Goal: Transaction & Acquisition: Purchase product/service

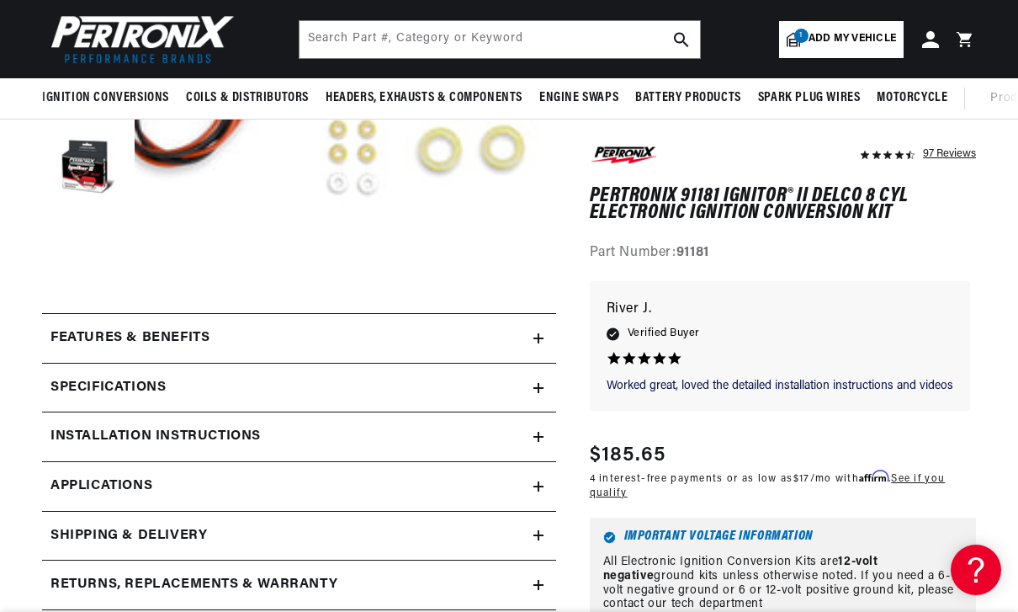
scroll to position [400, 0]
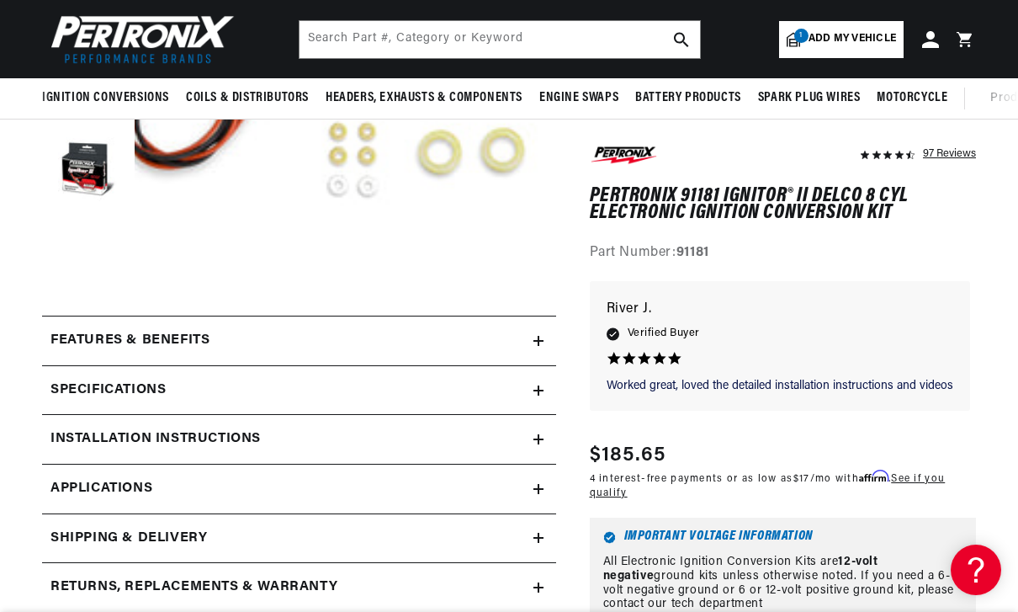
click at [542, 349] on summary "Features & Benefits" at bounding box center [299, 340] width 514 height 49
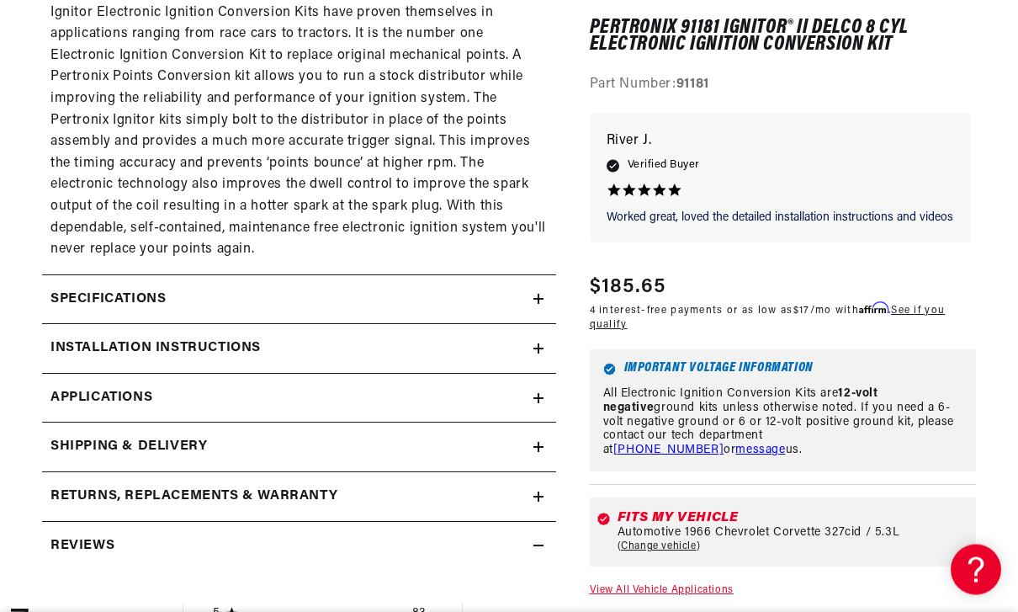
scroll to position [1218, 0]
click at [535, 342] on summary "Installation instructions" at bounding box center [299, 348] width 514 height 49
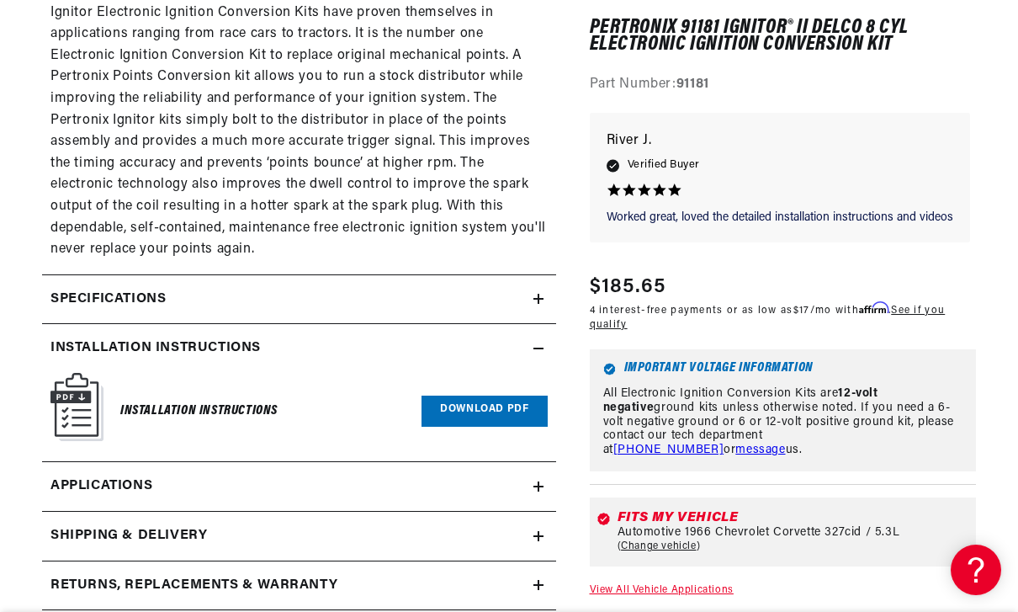
click at [463, 401] on link "Download PDF" at bounding box center [483, 410] width 125 height 31
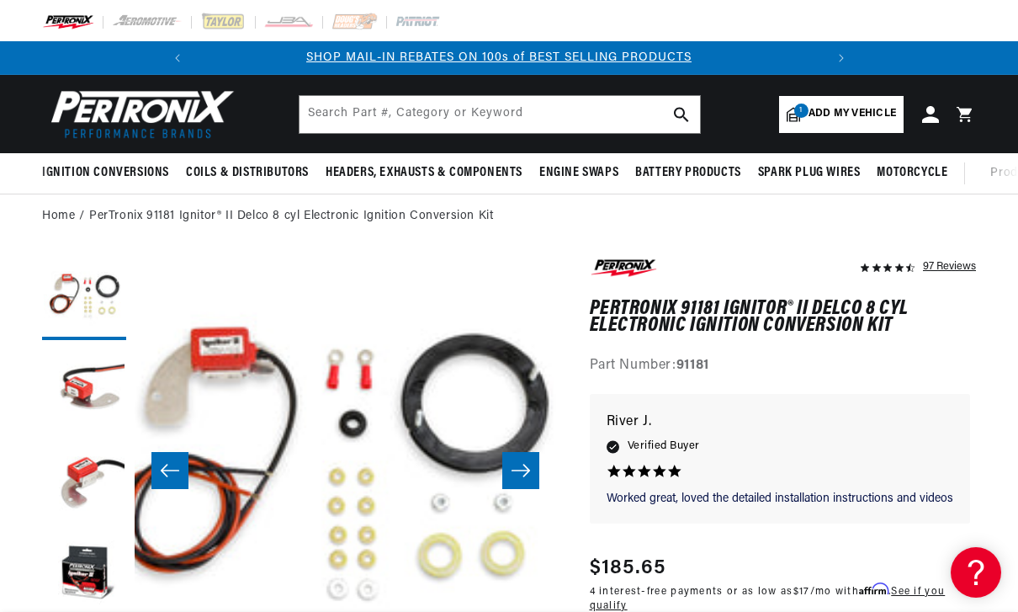
scroll to position [0, 0]
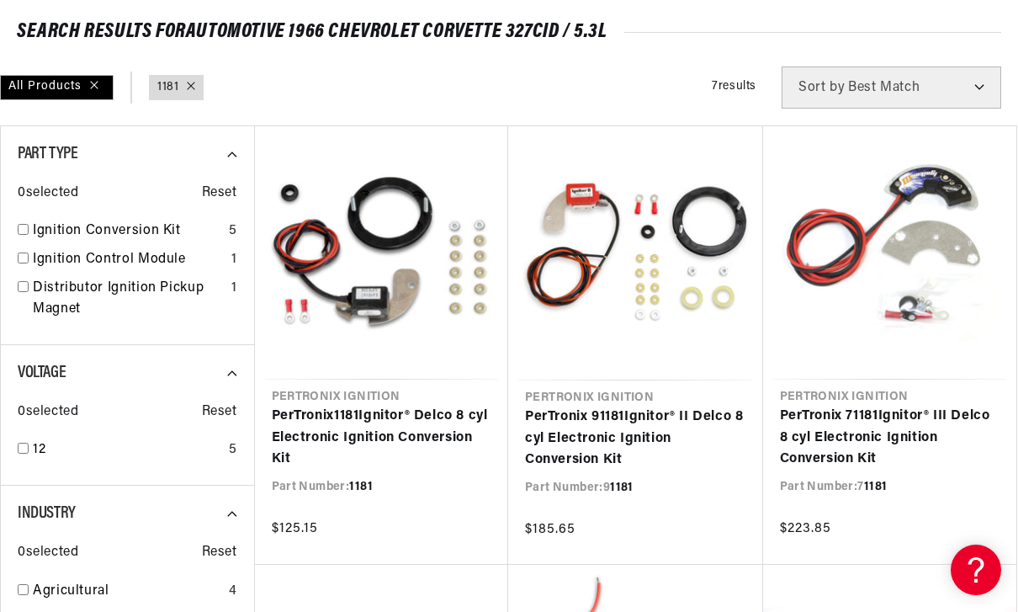
click at [399, 405] on link "PerTronix 1181 Ignitor® Delco 8 cyl Electronic Ignition Conversion Kit" at bounding box center [382, 437] width 220 height 65
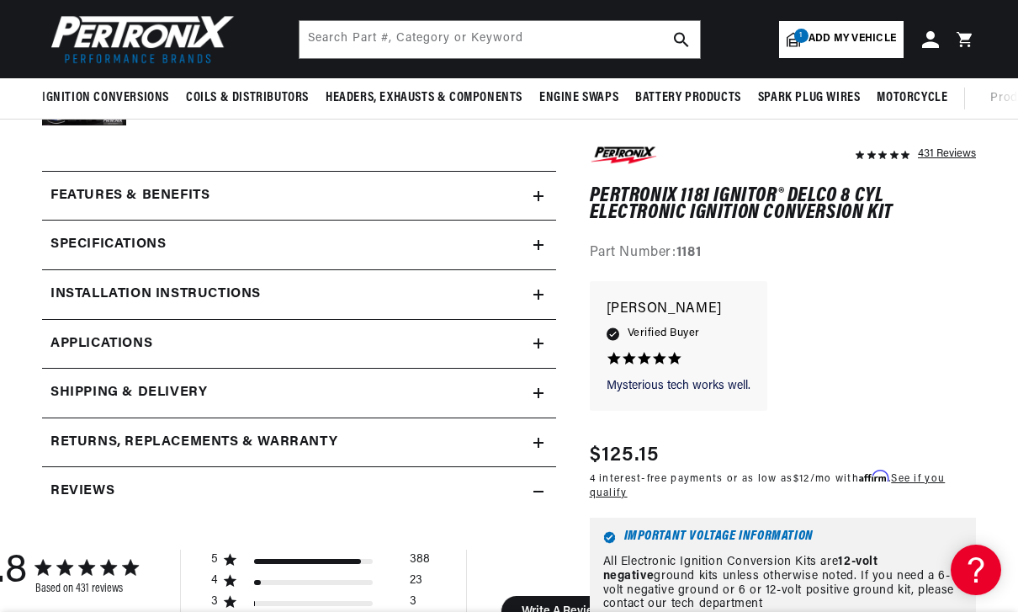
scroll to position [649, 0]
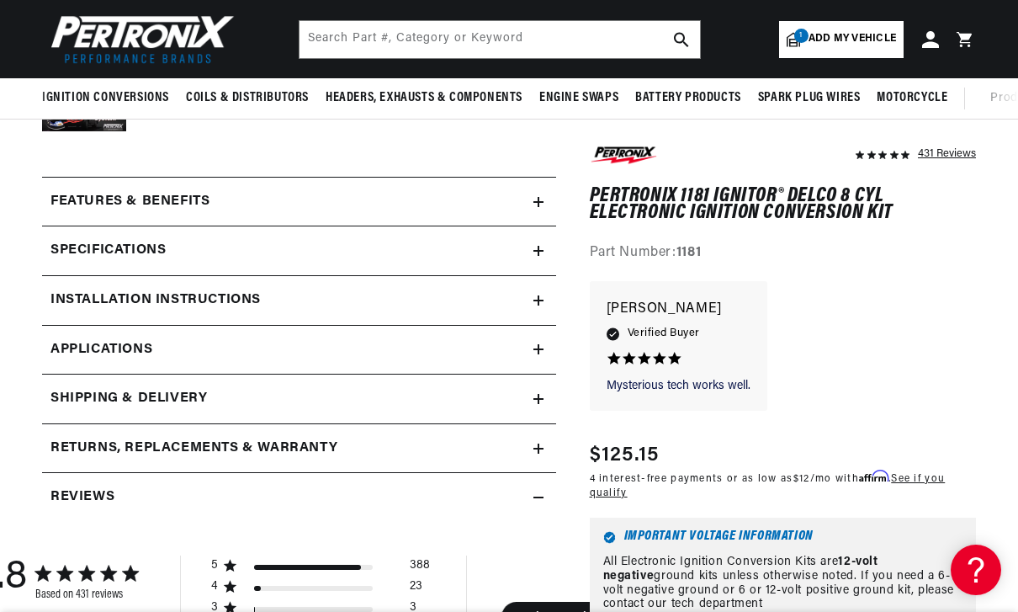
click at [118, 254] on h2 "Specifications" at bounding box center [107, 251] width 115 height 22
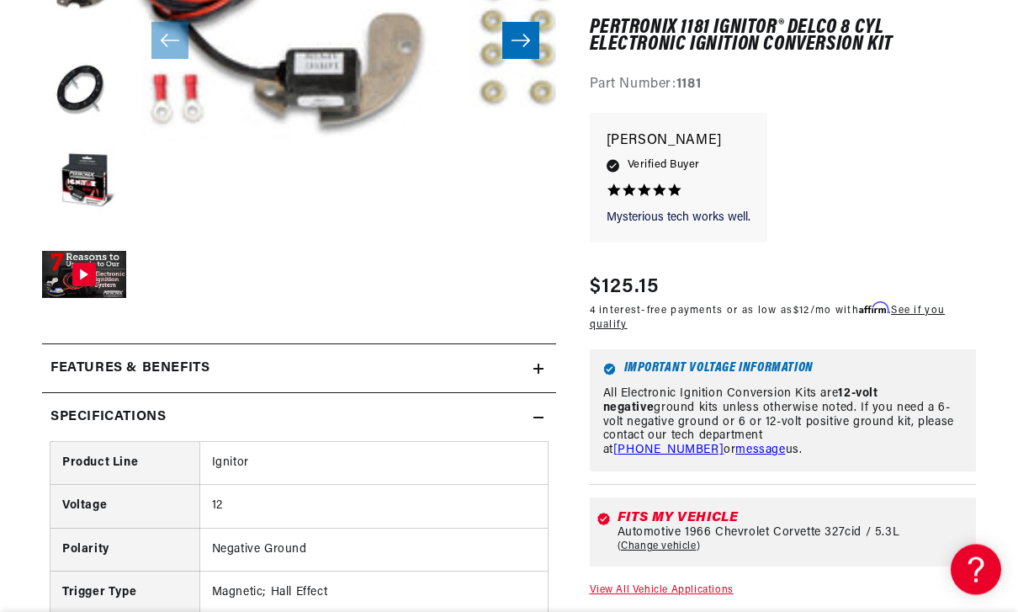
scroll to position [482, 0]
click at [543, 424] on summary "Specifications" at bounding box center [299, 417] width 514 height 49
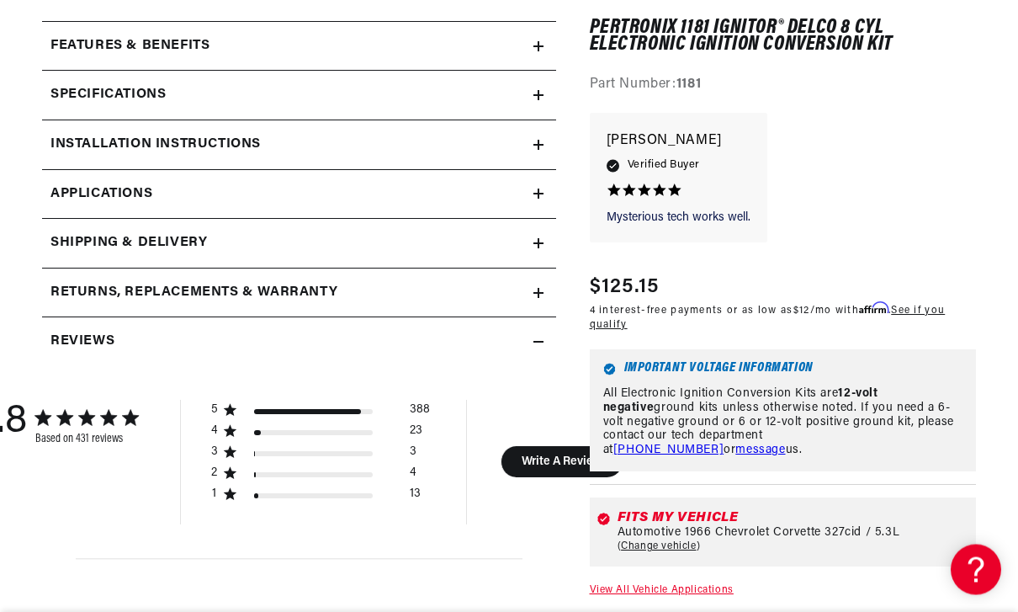
scroll to position [805, 0]
click at [105, 291] on h2 "Returns, Replacements & Warranty" at bounding box center [193, 292] width 287 height 22
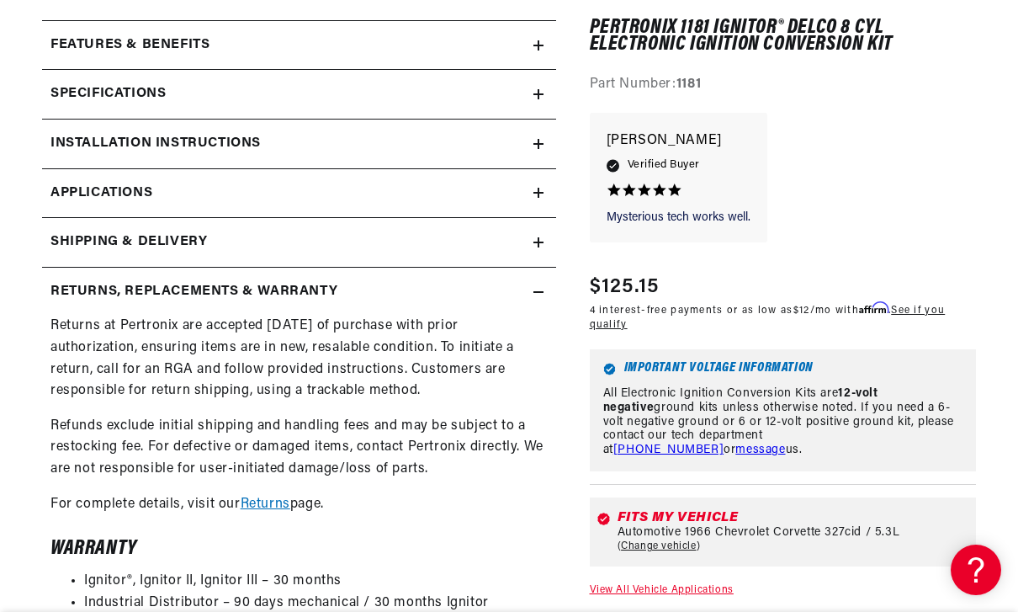
scroll to position [0, 0]
click at [86, 288] on h2 "Returns, Replacements & Warranty" at bounding box center [193, 292] width 287 height 22
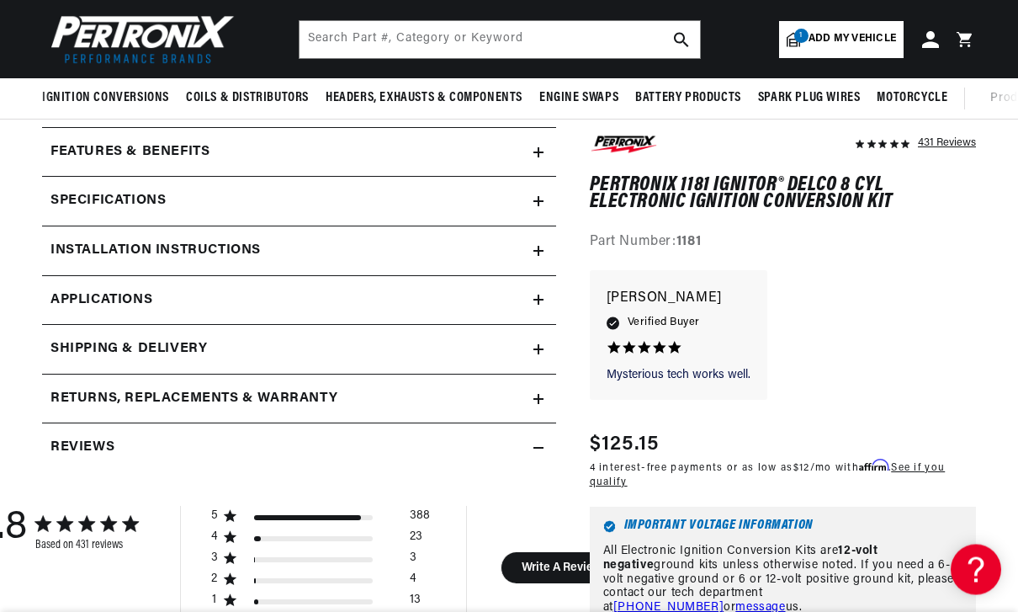
click at [156, 295] on link "Applications" at bounding box center [299, 302] width 514 height 50
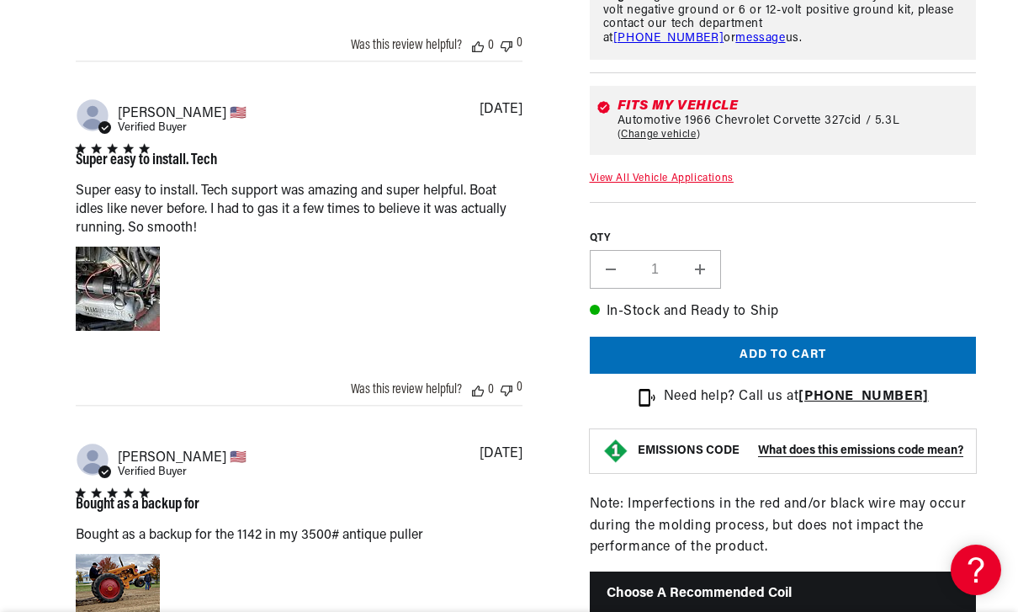
scroll to position [1689, 0]
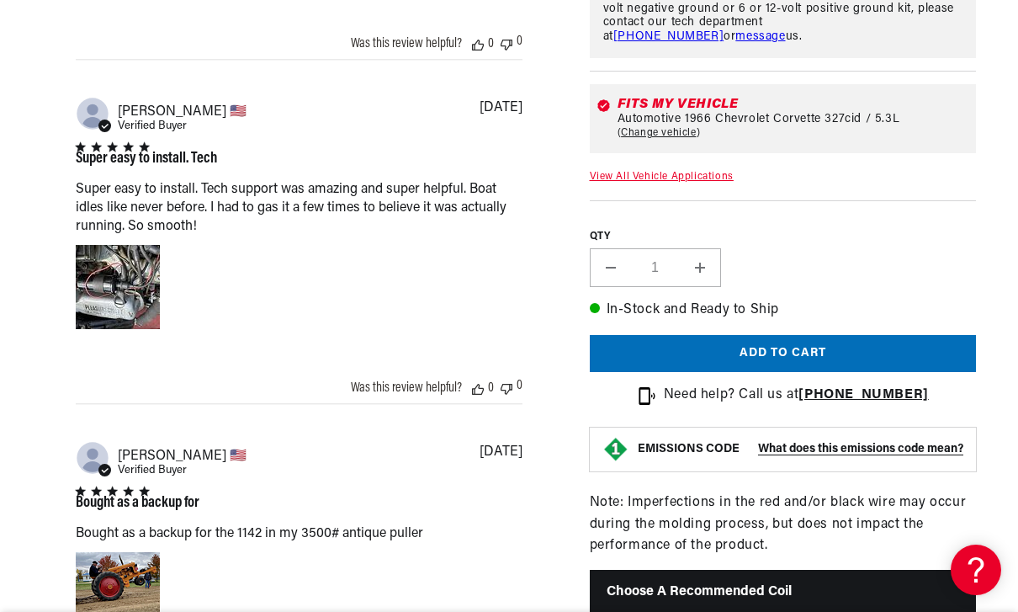
click at [869, 373] on button "Add to cart" at bounding box center [783, 354] width 387 height 38
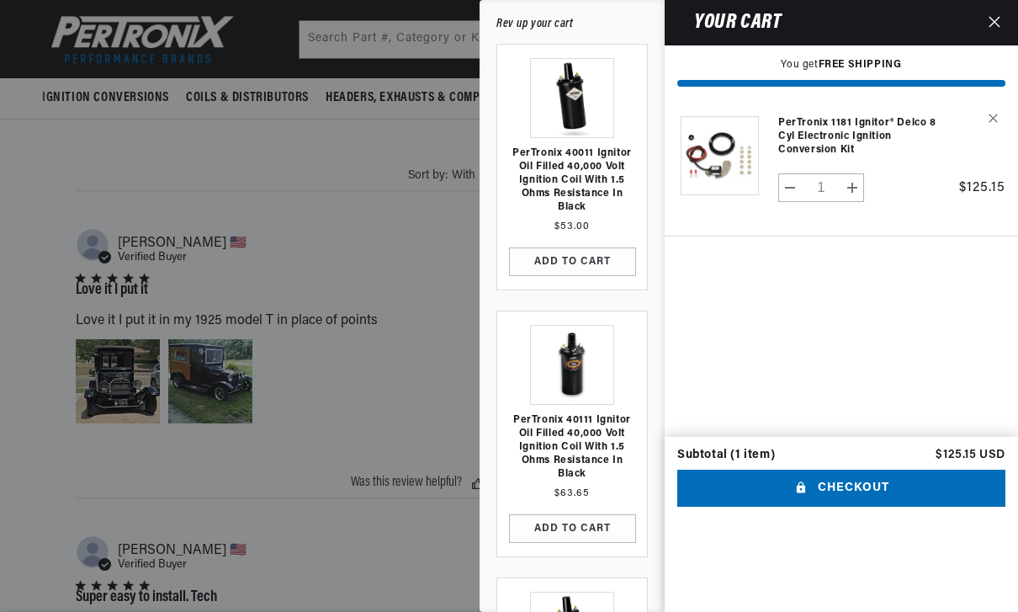
scroll to position [0, 628]
